Goal: Information Seeking & Learning: Find specific fact

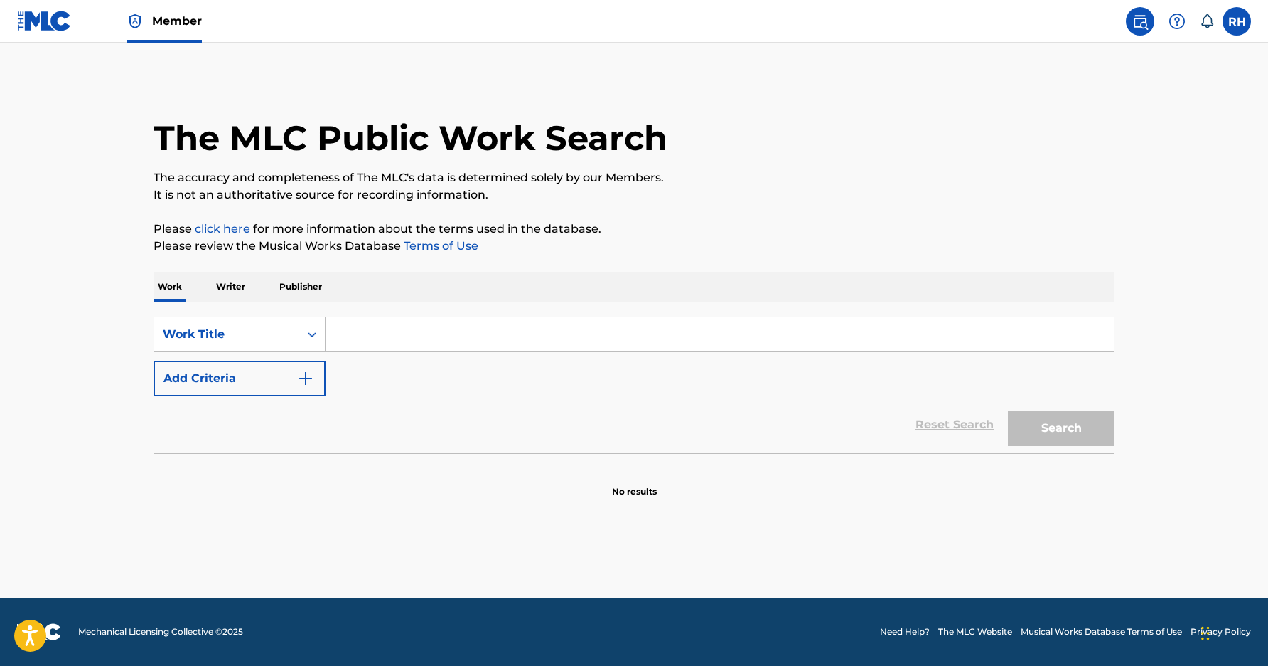
click at [365, 338] on input "Search Form" at bounding box center [720, 334] width 789 height 34
paste input "1 2 ORDER"
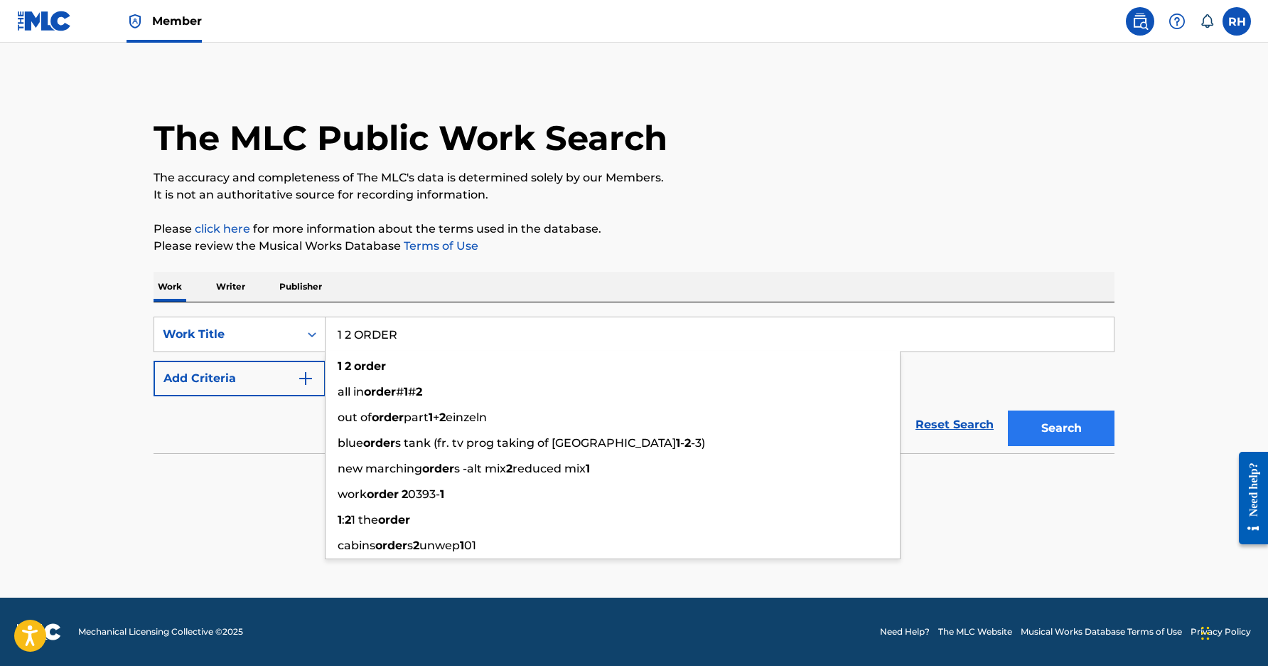
type input "1 2 ORDER"
click at [1046, 420] on button "Search" at bounding box center [1061, 428] width 107 height 36
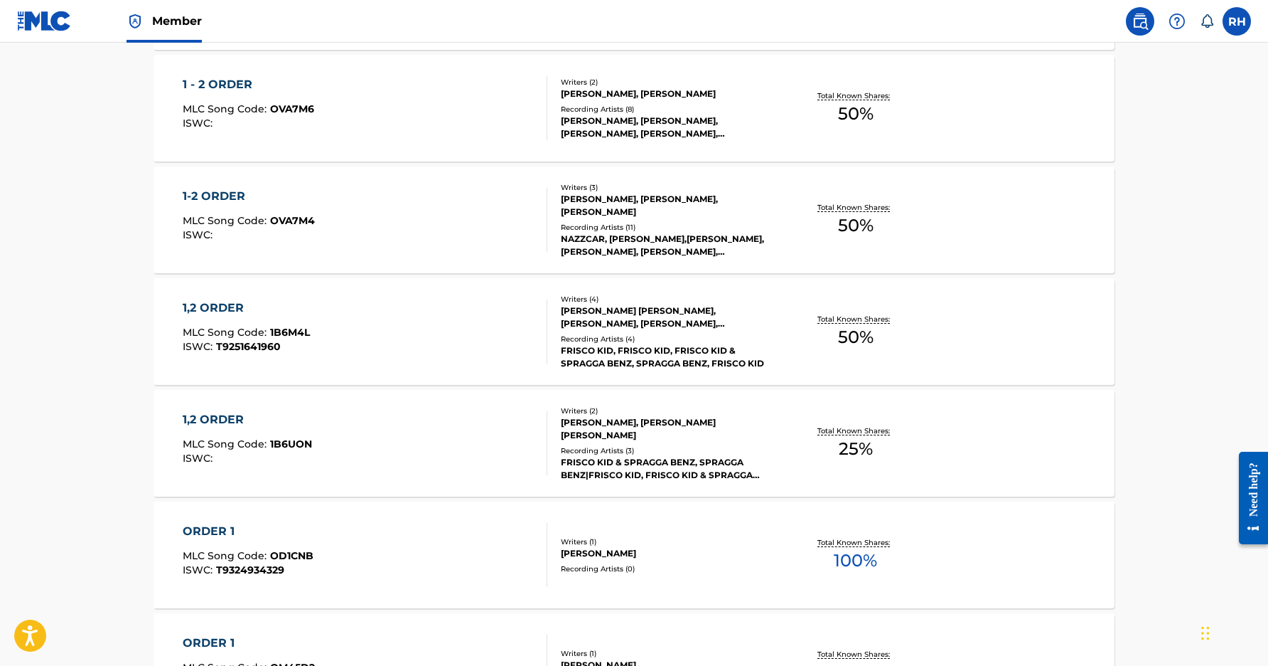
scroll to position [569, 0]
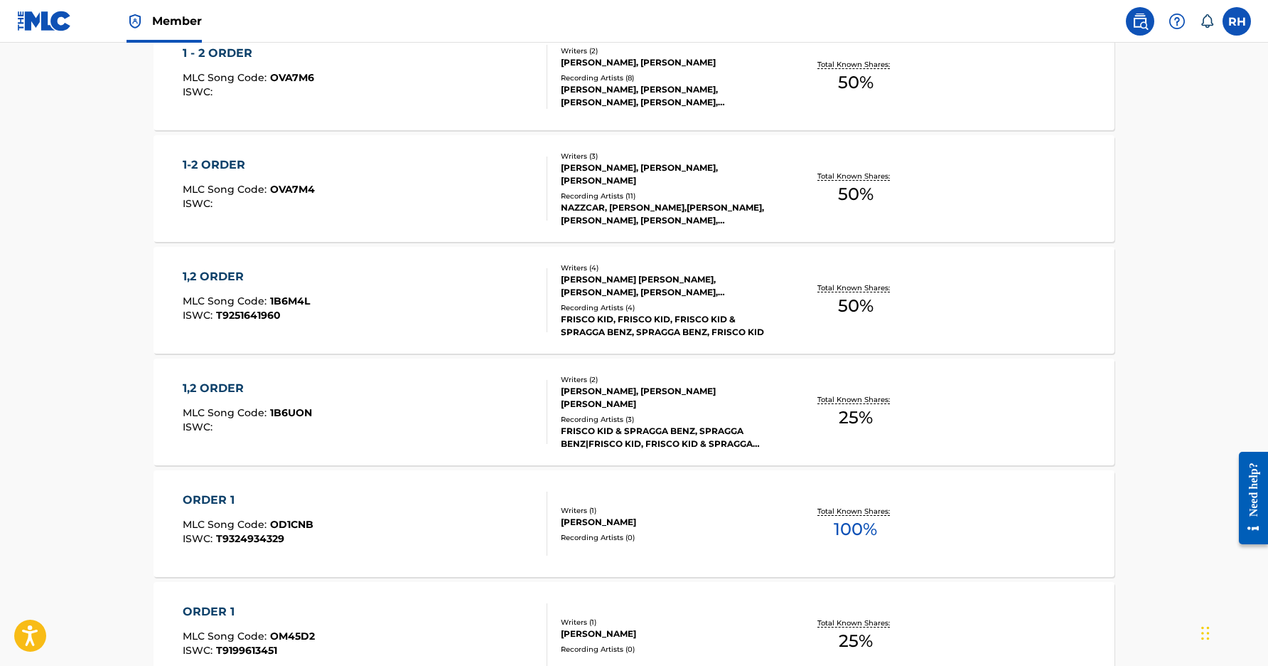
click at [373, 178] on div "1-2 ORDER MLC Song Code : OVA7M4 ISWC :" at bounding box center [365, 188] width 365 height 64
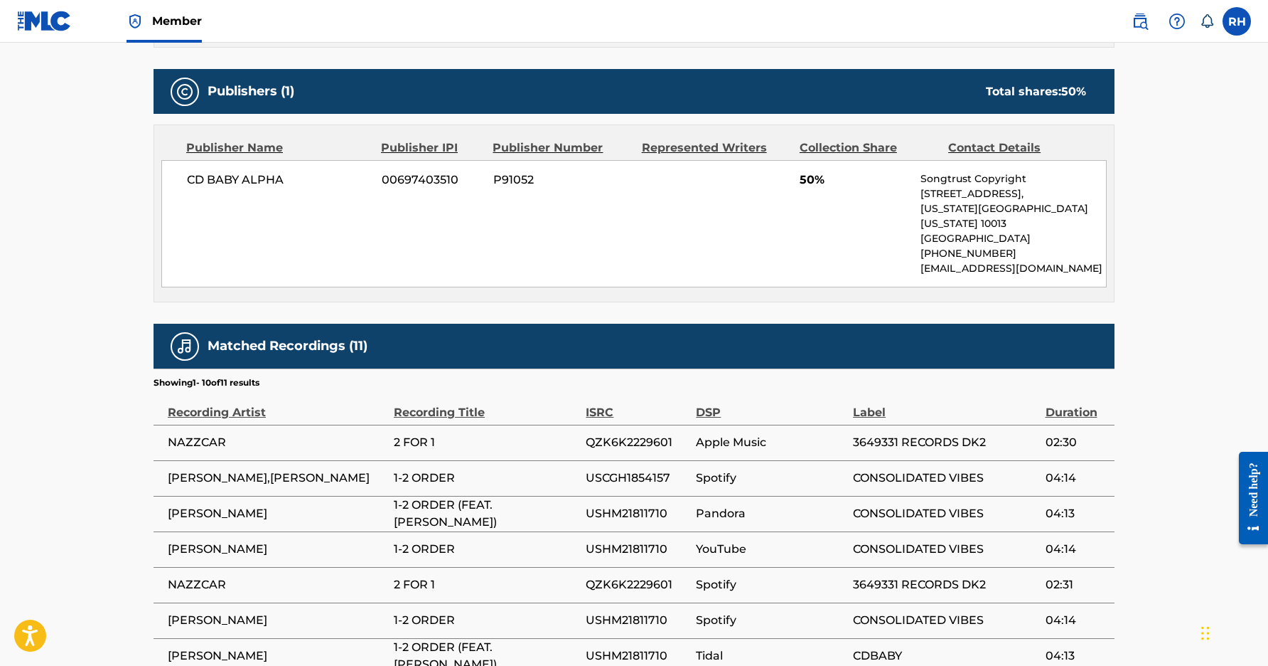
scroll to position [640, 0]
